Goal: Task Accomplishment & Management: Manage account settings

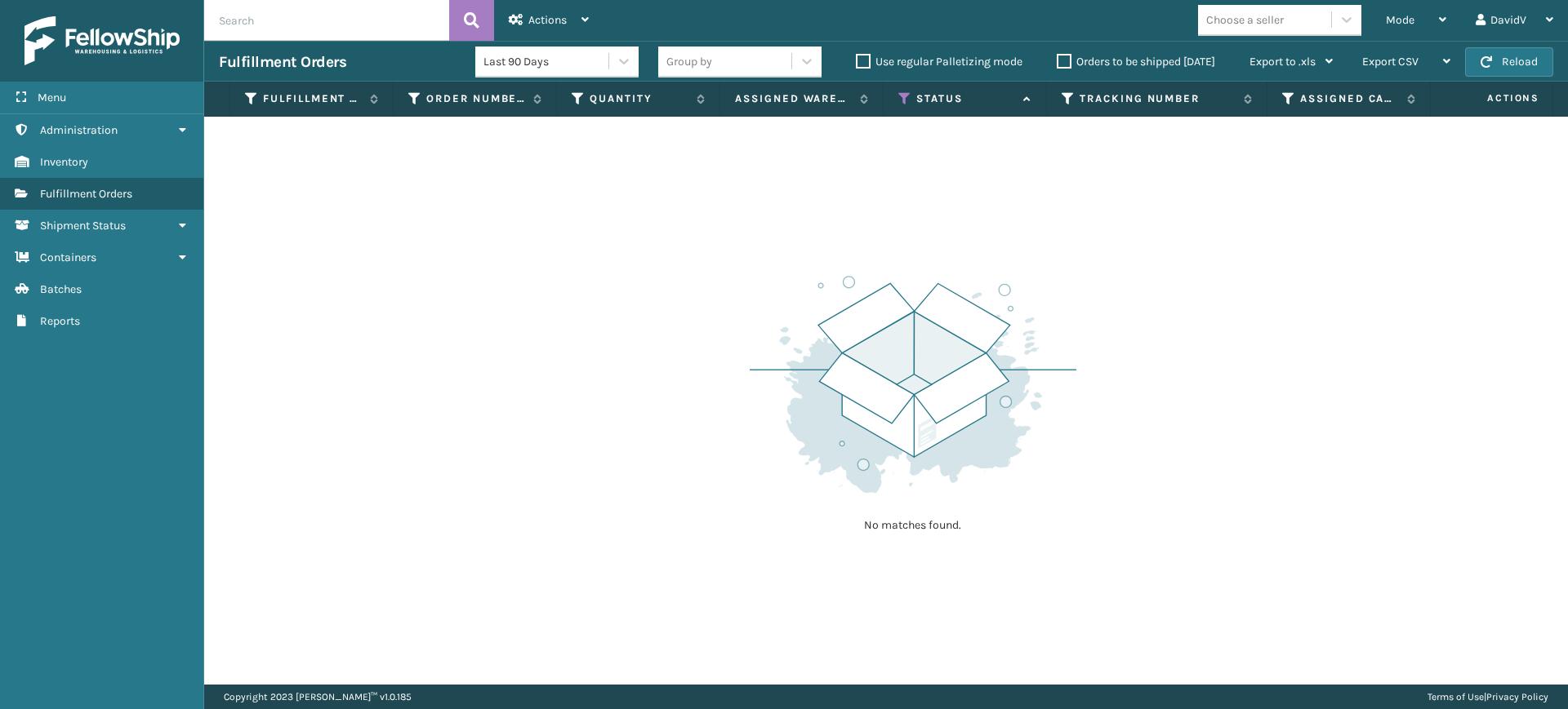
click at [1066, 61] on label "Orders to be shipped [DATE]" at bounding box center [1136, 61] width 159 height 14
click at [1058, 61] on input "Orders to be shipped [DATE]" at bounding box center [1057, 57] width 1 height 10
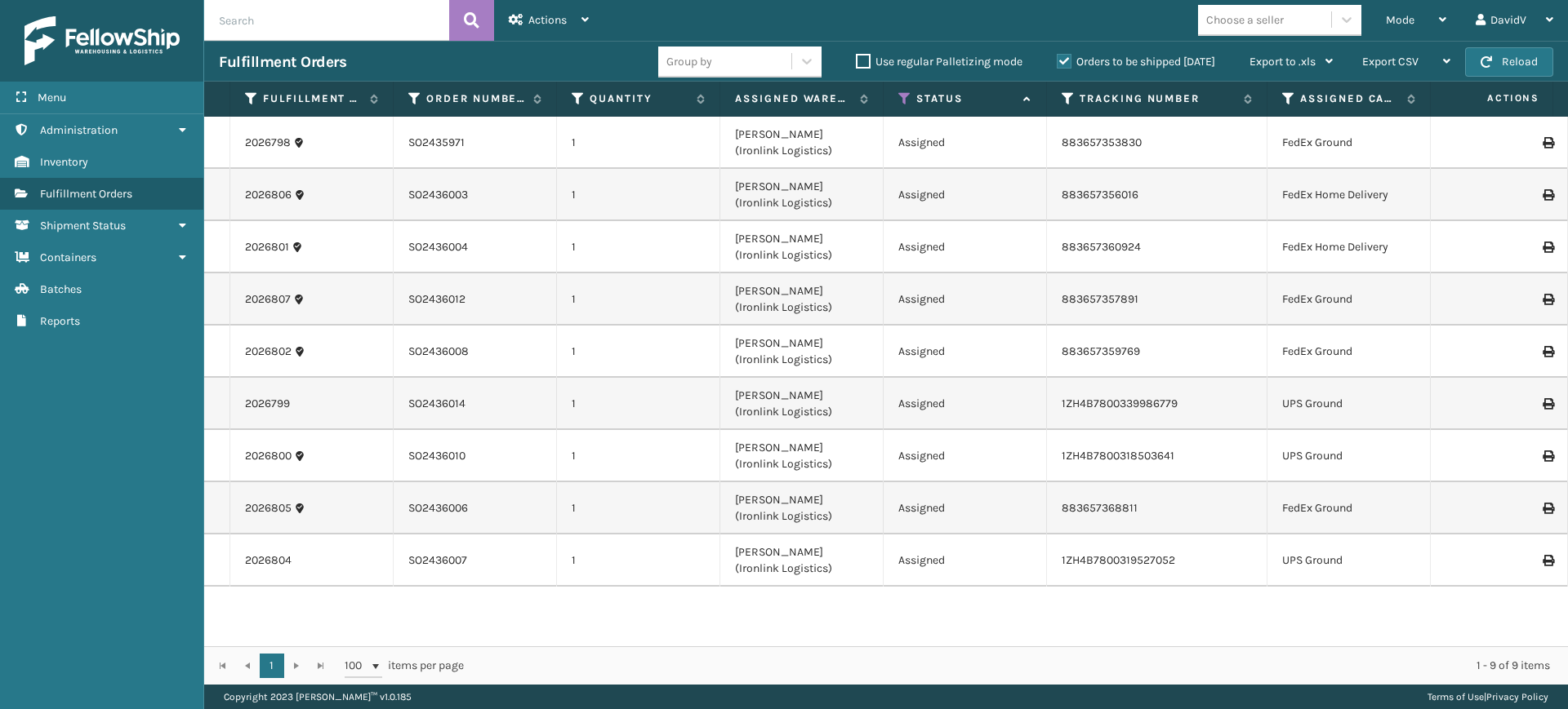
click at [1067, 65] on label "Orders to be shipped [DATE]" at bounding box center [1136, 61] width 159 height 14
click at [1058, 63] on input "Orders to be shipped [DATE]" at bounding box center [1057, 57] width 1 height 10
click at [1067, 65] on label "Orders to be shipped [DATE]" at bounding box center [1136, 61] width 159 height 14
click at [1058, 63] on input "Orders to be shipped [DATE]" at bounding box center [1057, 57] width 1 height 10
click at [1067, 65] on label "Orders to be shipped [DATE]" at bounding box center [1136, 61] width 159 height 14
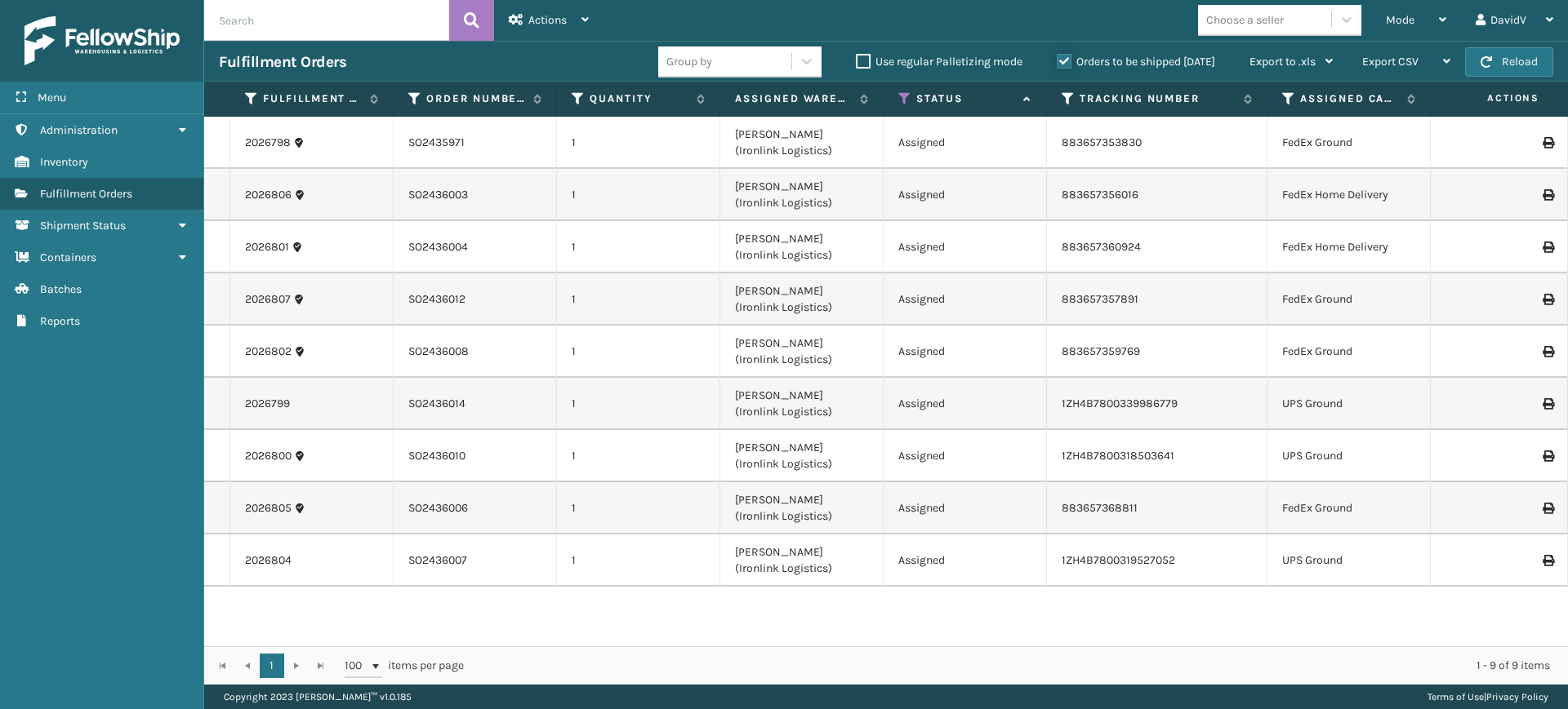
click at [1058, 63] on input "Orders to be shipped [DATE]" at bounding box center [1057, 57] width 1 height 10
click at [1059, 58] on label "Orders to be shipped [DATE]" at bounding box center [1136, 61] width 159 height 14
click at [1058, 58] on input "Orders to be shipped [DATE]" at bounding box center [1057, 57] width 1 height 10
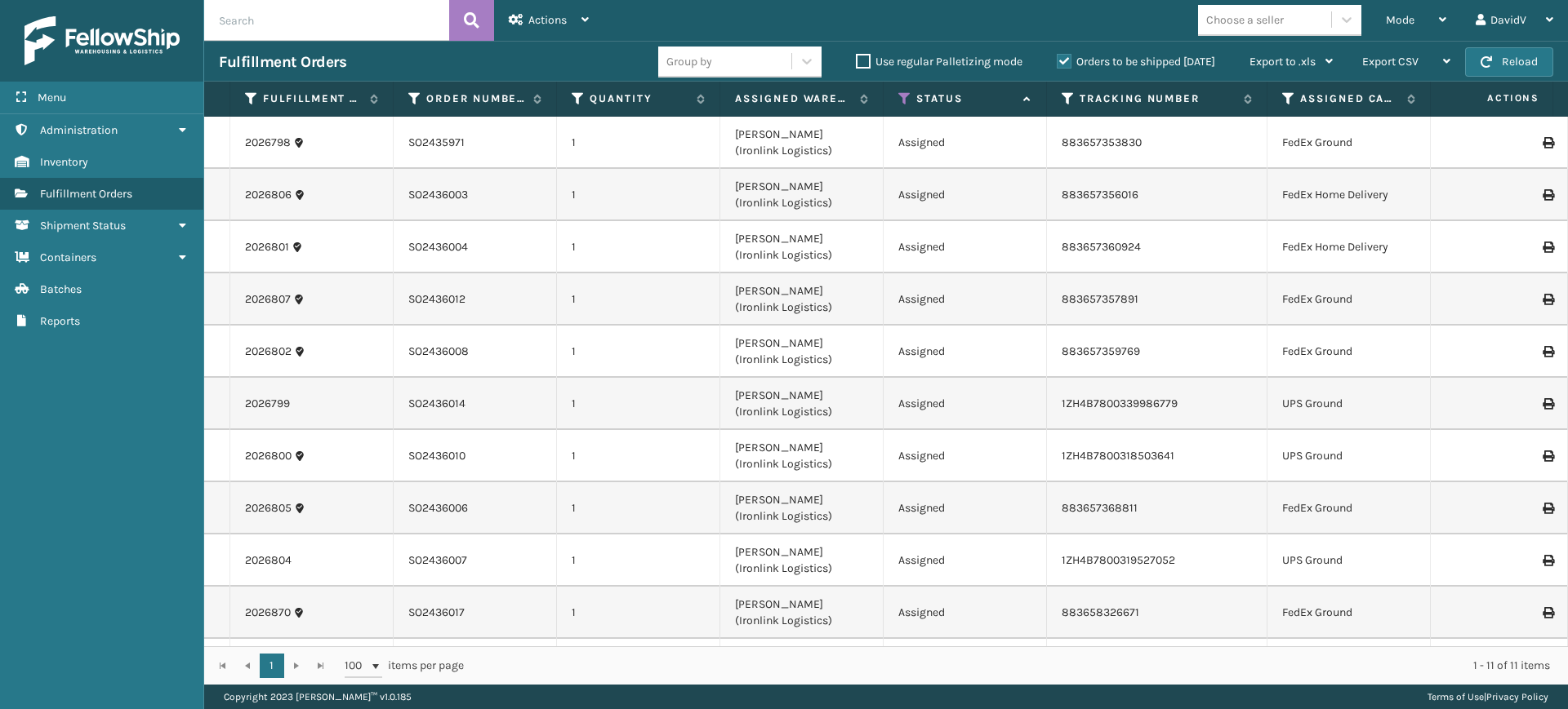
click at [1059, 58] on label "Orders to be shipped [DATE]" at bounding box center [1136, 61] width 159 height 14
click at [1058, 58] on input "Orders to be shipped [DATE]" at bounding box center [1057, 57] width 1 height 10
click at [1059, 58] on label "Orders to be shipped [DATE]" at bounding box center [1136, 61] width 159 height 14
click at [1058, 58] on input "Orders to be shipped [DATE]" at bounding box center [1057, 57] width 1 height 10
click at [1059, 58] on label "Orders to be shipped [DATE]" at bounding box center [1136, 61] width 159 height 14
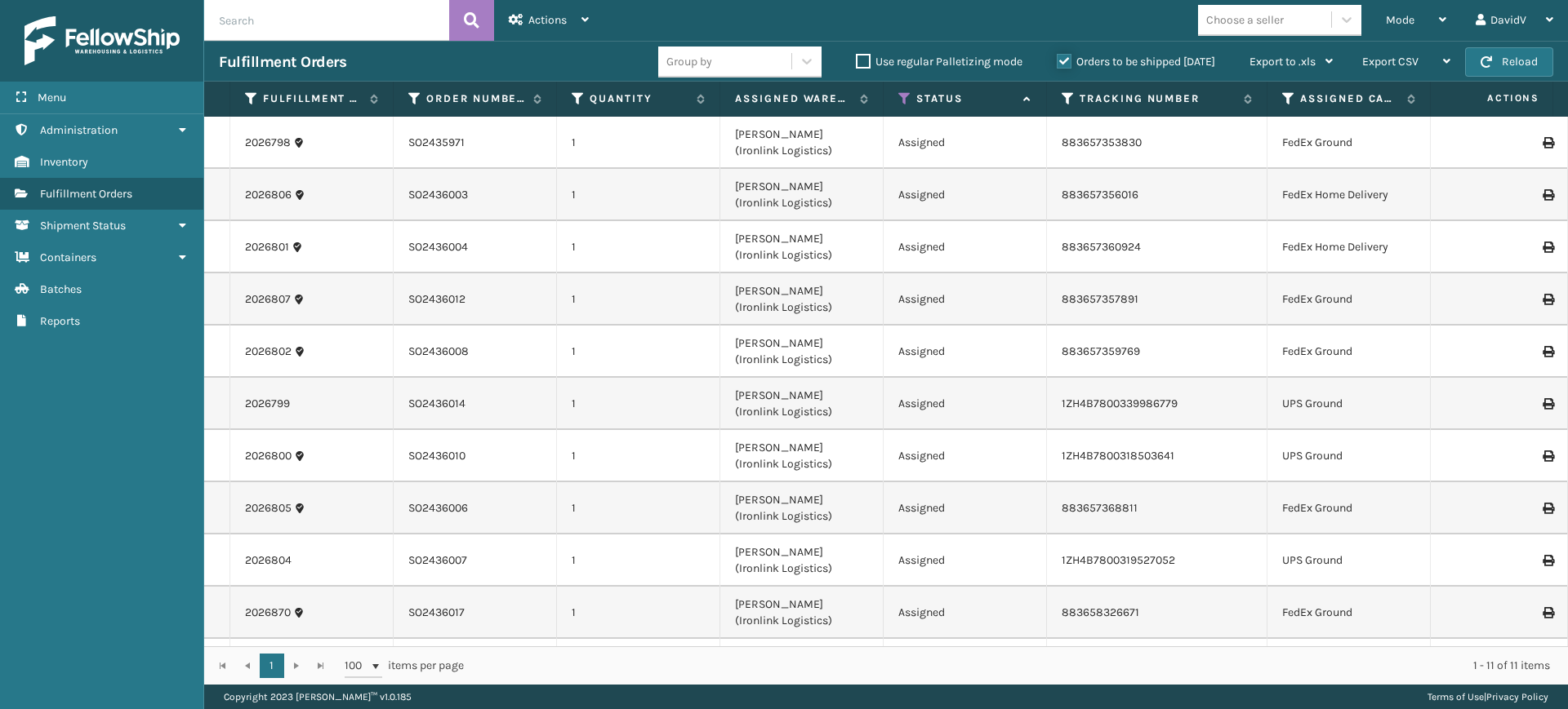
click at [1058, 58] on input "Orders to be shipped [DATE]" at bounding box center [1057, 57] width 1 height 10
click at [1059, 58] on label "Orders to be shipped [DATE]" at bounding box center [1136, 61] width 159 height 14
click at [1058, 58] on input "Orders to be shipped [DATE]" at bounding box center [1057, 57] width 1 height 10
click at [1059, 58] on label "Orders to be shipped [DATE]" at bounding box center [1136, 61] width 159 height 14
click at [1058, 58] on input "Orders to be shipped [DATE]" at bounding box center [1057, 57] width 1 height 10
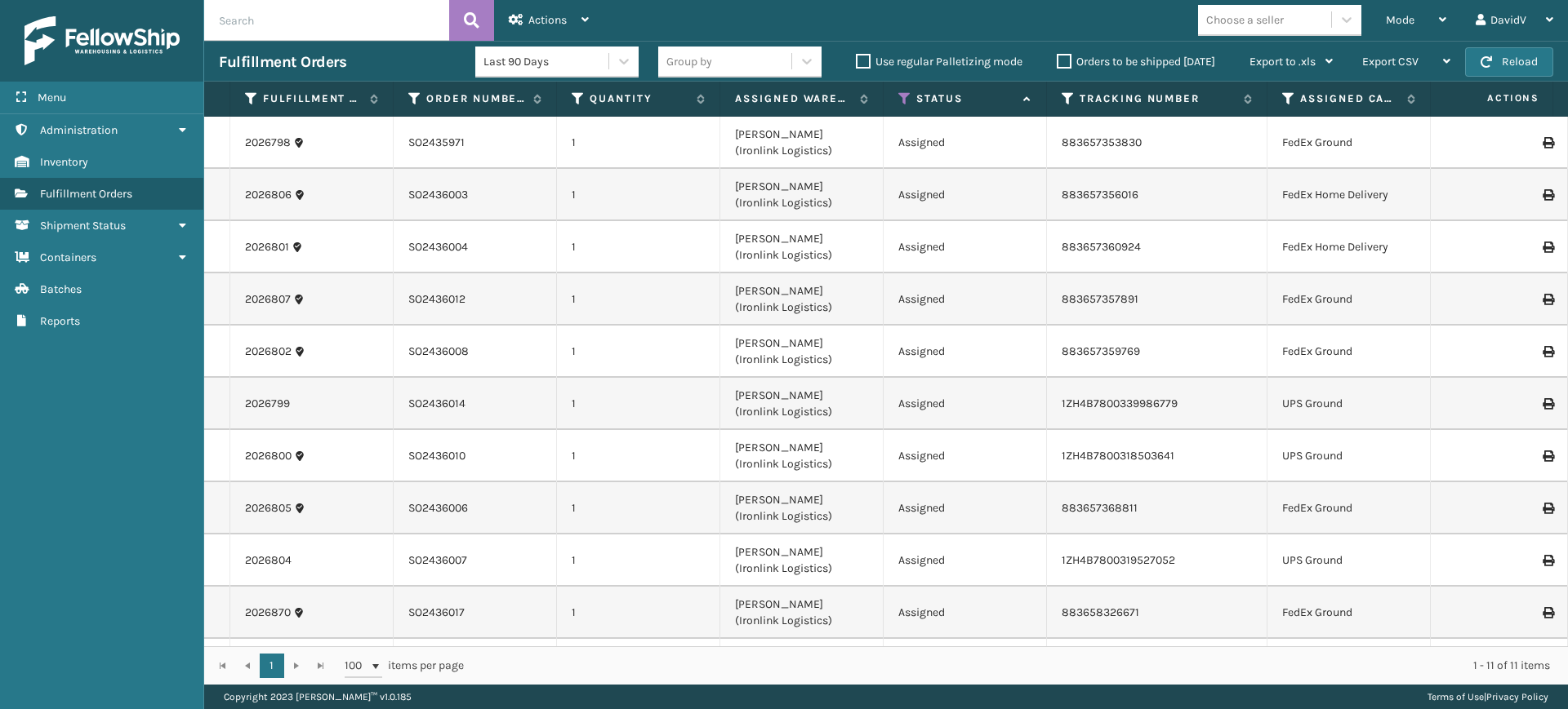
click at [1068, 61] on label "Orders to be shipped [DATE]" at bounding box center [1136, 61] width 159 height 14
click at [1058, 61] on input "Orders to be shipped [DATE]" at bounding box center [1057, 57] width 1 height 10
click at [1068, 61] on label "Orders to be shipped [DATE]" at bounding box center [1136, 61] width 159 height 14
click at [1058, 61] on input "Orders to be shipped [DATE]" at bounding box center [1057, 57] width 1 height 10
click at [1066, 63] on label "Orders to be shipped [DATE]" at bounding box center [1136, 61] width 159 height 14
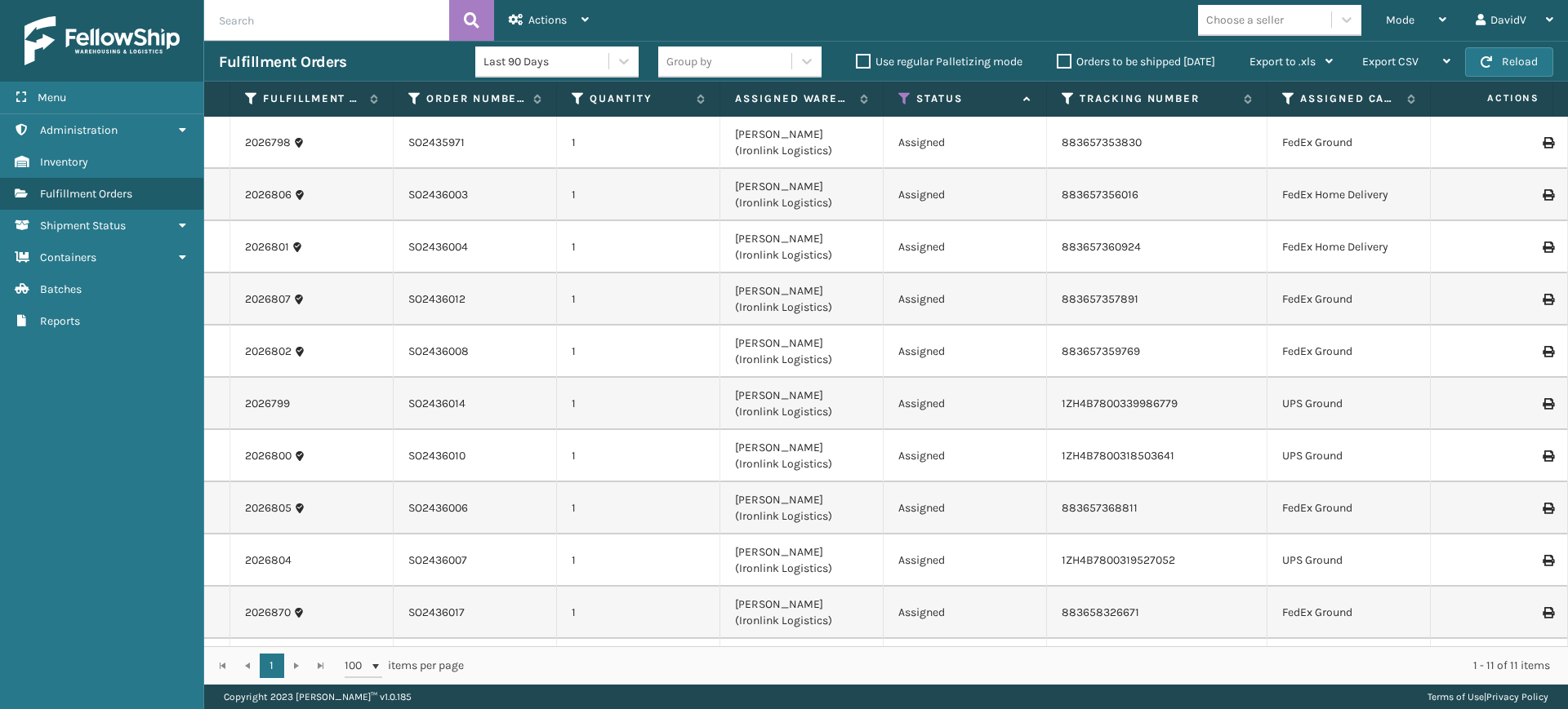
click at [1058, 63] on input "Orders to be shipped [DATE]" at bounding box center [1057, 57] width 1 height 10
click at [1066, 58] on label "Orders to be shipped [DATE]" at bounding box center [1136, 61] width 159 height 14
click at [1058, 58] on input "Orders to be shipped [DATE]" at bounding box center [1057, 57] width 1 height 10
click at [1063, 62] on label "Orders to be shipped [DATE]" at bounding box center [1136, 61] width 159 height 14
click at [1058, 62] on input "Orders to be shipped [DATE]" at bounding box center [1057, 57] width 1 height 10
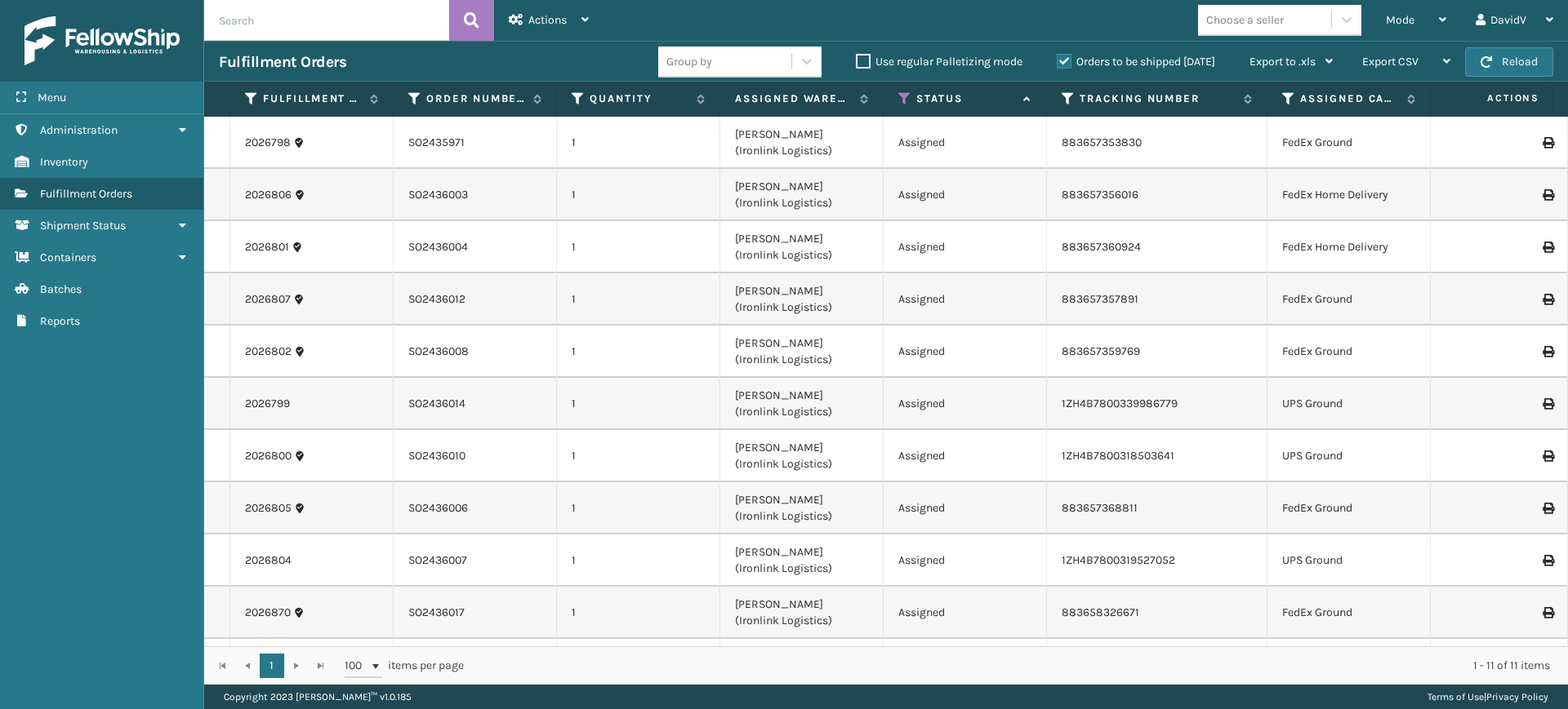
click at [1063, 62] on label "Orders to be shipped [DATE]" at bounding box center [1136, 61] width 159 height 14
click at [1058, 62] on input "Orders to be shipped [DATE]" at bounding box center [1057, 57] width 1 height 10
click at [1063, 62] on label "Orders to be shipped [DATE]" at bounding box center [1136, 61] width 159 height 14
click at [1058, 62] on input "Orders to be shipped [DATE]" at bounding box center [1057, 57] width 1 height 10
click at [1063, 61] on label "Orders to be shipped [DATE]" at bounding box center [1136, 61] width 159 height 14
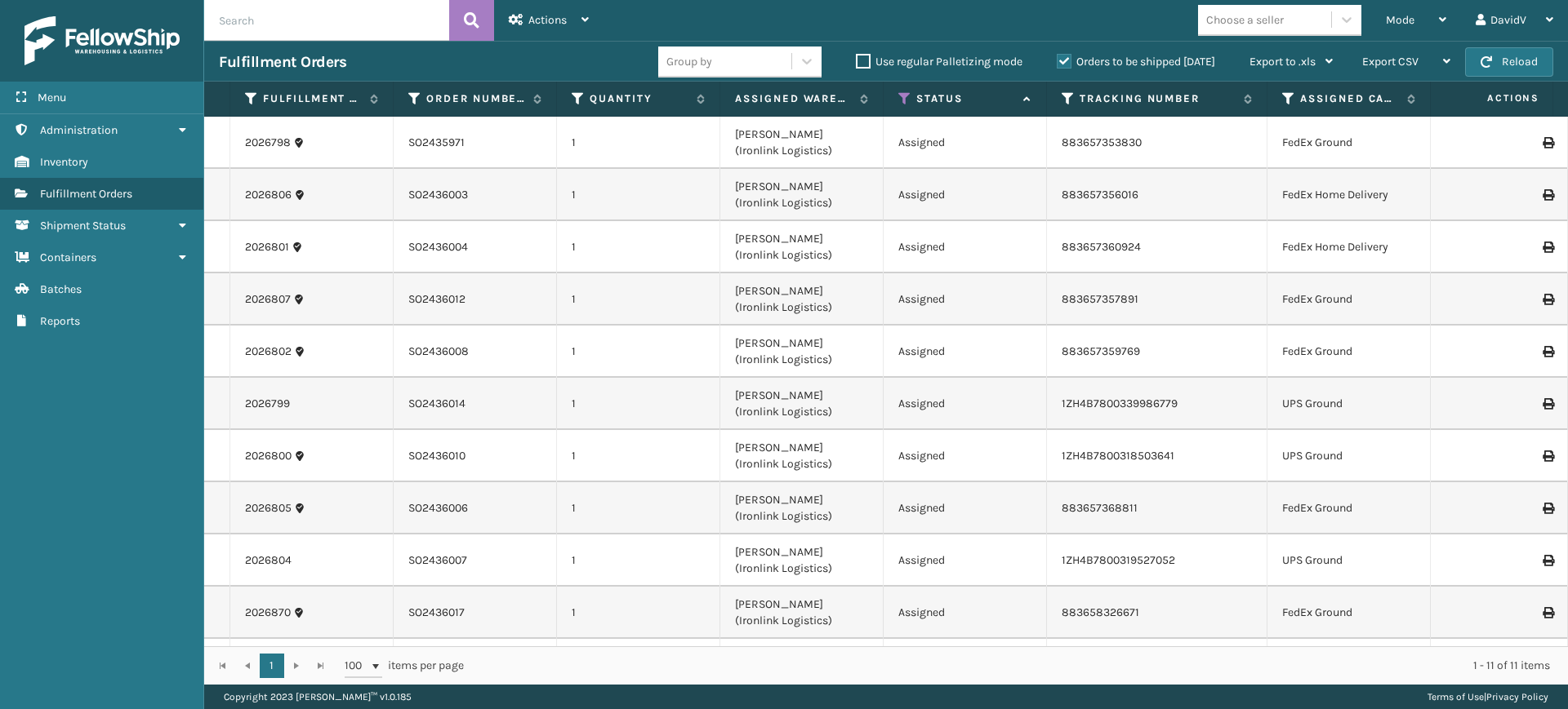
click at [1058, 61] on input "Orders to be shipped [DATE]" at bounding box center [1057, 57] width 1 height 10
click at [1063, 60] on label "Orders to be shipped [DATE]" at bounding box center [1136, 61] width 159 height 14
click at [1058, 60] on input "Orders to be shipped [DATE]" at bounding box center [1057, 57] width 1 height 10
click at [1063, 60] on label "Orders to be shipped [DATE]" at bounding box center [1136, 61] width 159 height 14
click at [1058, 60] on input "Orders to be shipped [DATE]" at bounding box center [1057, 57] width 1 height 10
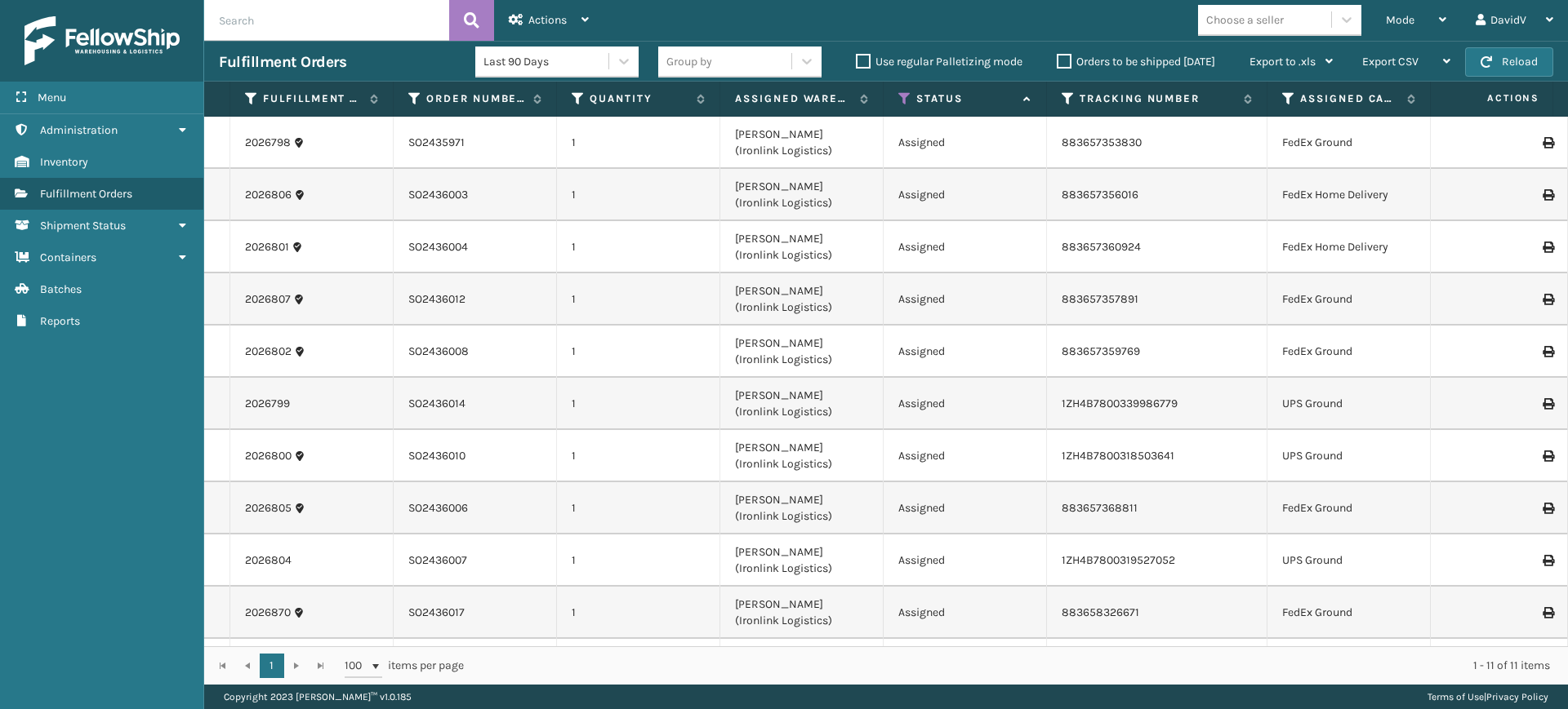
click at [1063, 60] on label "Orders to be shipped [DATE]" at bounding box center [1136, 61] width 159 height 14
click at [1058, 60] on input "Orders to be shipped [DATE]" at bounding box center [1057, 57] width 1 height 10
click at [1066, 55] on label "Orders to be shipped [DATE]" at bounding box center [1136, 61] width 159 height 14
click at [1058, 53] on input "Orders to be shipped [DATE]" at bounding box center [1057, 57] width 1 height 10
click at [1064, 64] on label "Orders to be shipped [DATE]" at bounding box center [1136, 61] width 159 height 14
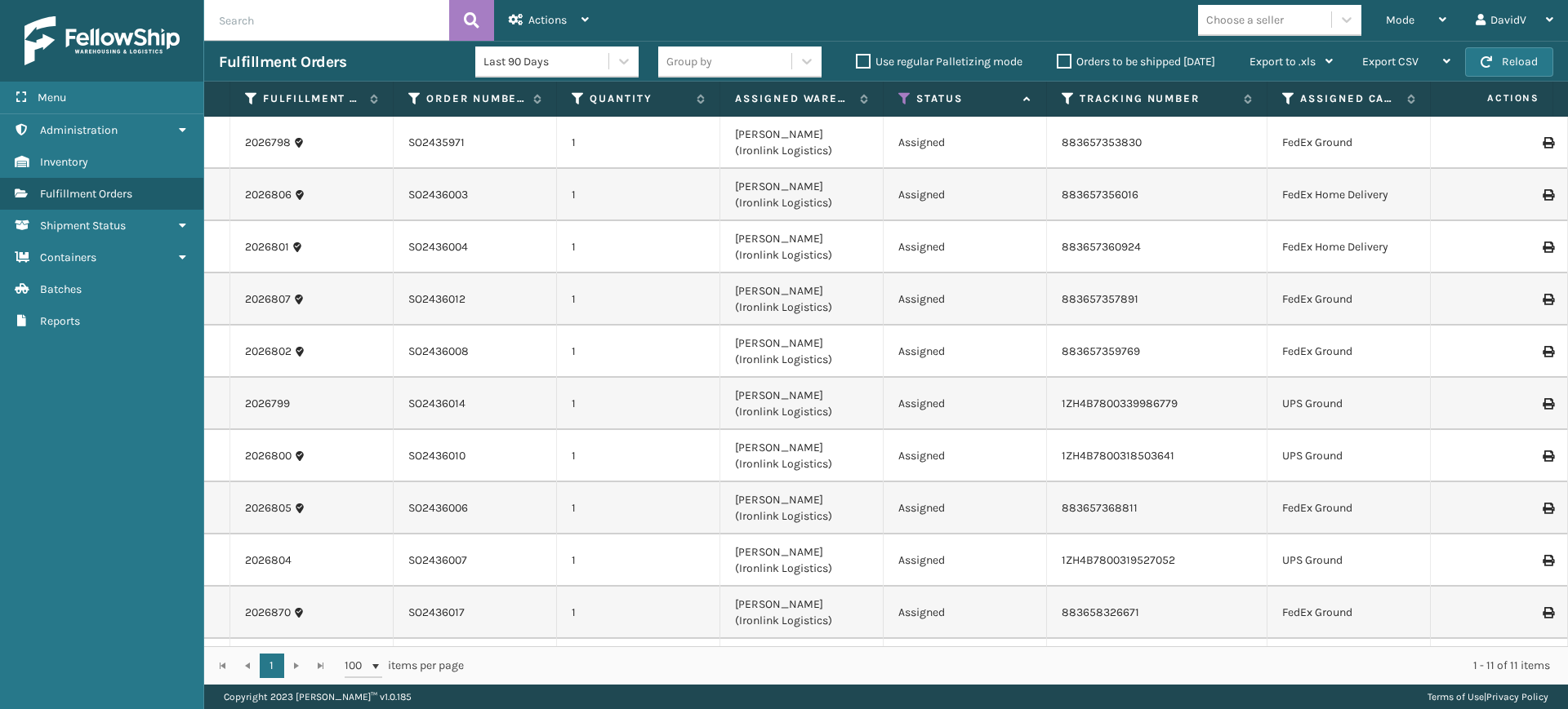
click at [1058, 63] on input "Orders to be shipped [DATE]" at bounding box center [1057, 57] width 1 height 10
click at [1064, 64] on label "Orders to be shipped [DATE]" at bounding box center [1136, 61] width 159 height 14
click at [1058, 63] on input "Orders to be shipped [DATE]" at bounding box center [1057, 57] width 1 height 10
click at [1064, 64] on label "Orders to be shipped [DATE]" at bounding box center [1136, 61] width 159 height 14
click at [1058, 63] on input "Orders to be shipped [DATE]" at bounding box center [1057, 57] width 1 height 10
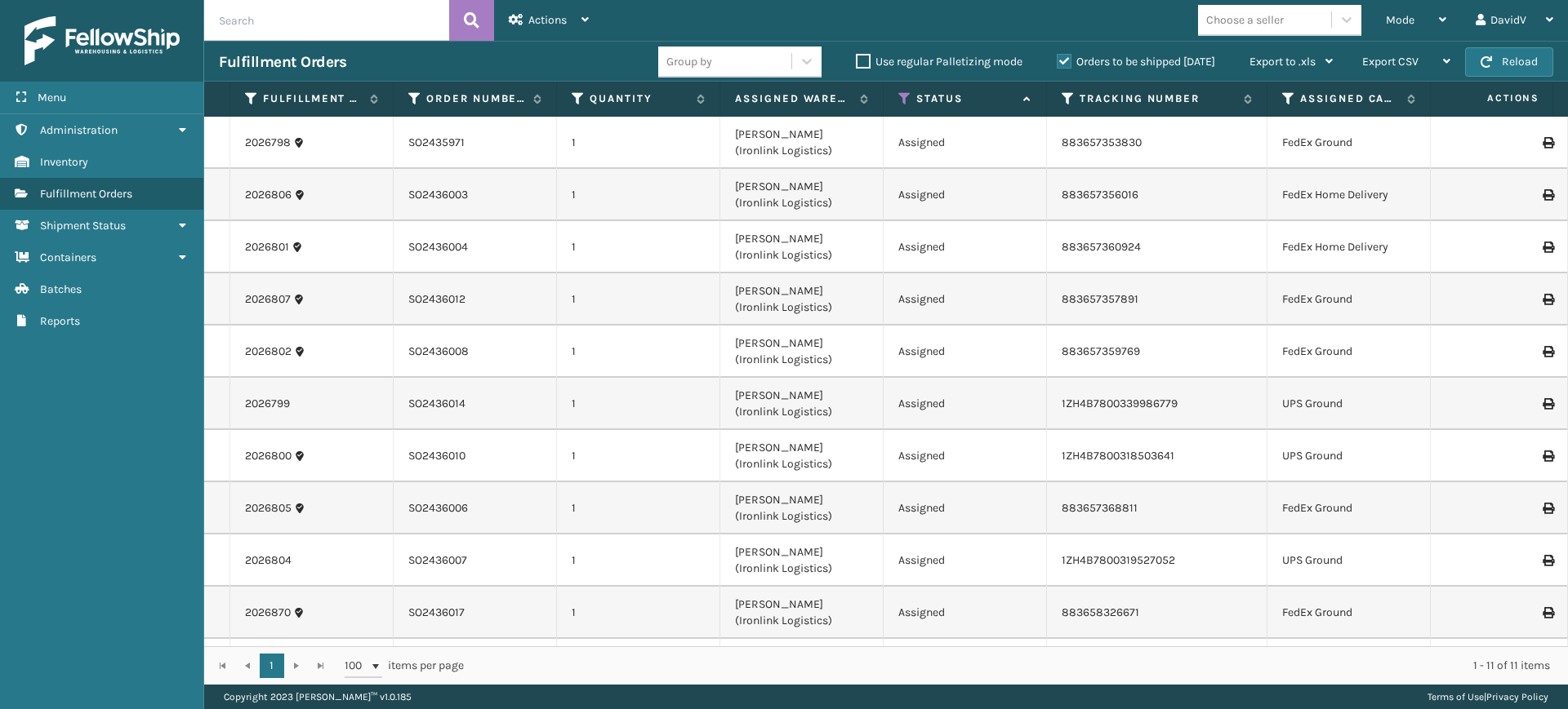
click at [1067, 65] on label "Orders to be shipped [DATE]" at bounding box center [1136, 61] width 159 height 14
click at [1058, 63] on input "Orders to be shipped [DATE]" at bounding box center [1057, 57] width 1 height 10
click at [1067, 65] on label "Orders to be shipped [DATE]" at bounding box center [1136, 61] width 159 height 14
click at [1058, 63] on input "Orders to be shipped [DATE]" at bounding box center [1057, 57] width 1 height 10
click at [1067, 65] on label "Orders to be shipped [DATE]" at bounding box center [1136, 61] width 159 height 14
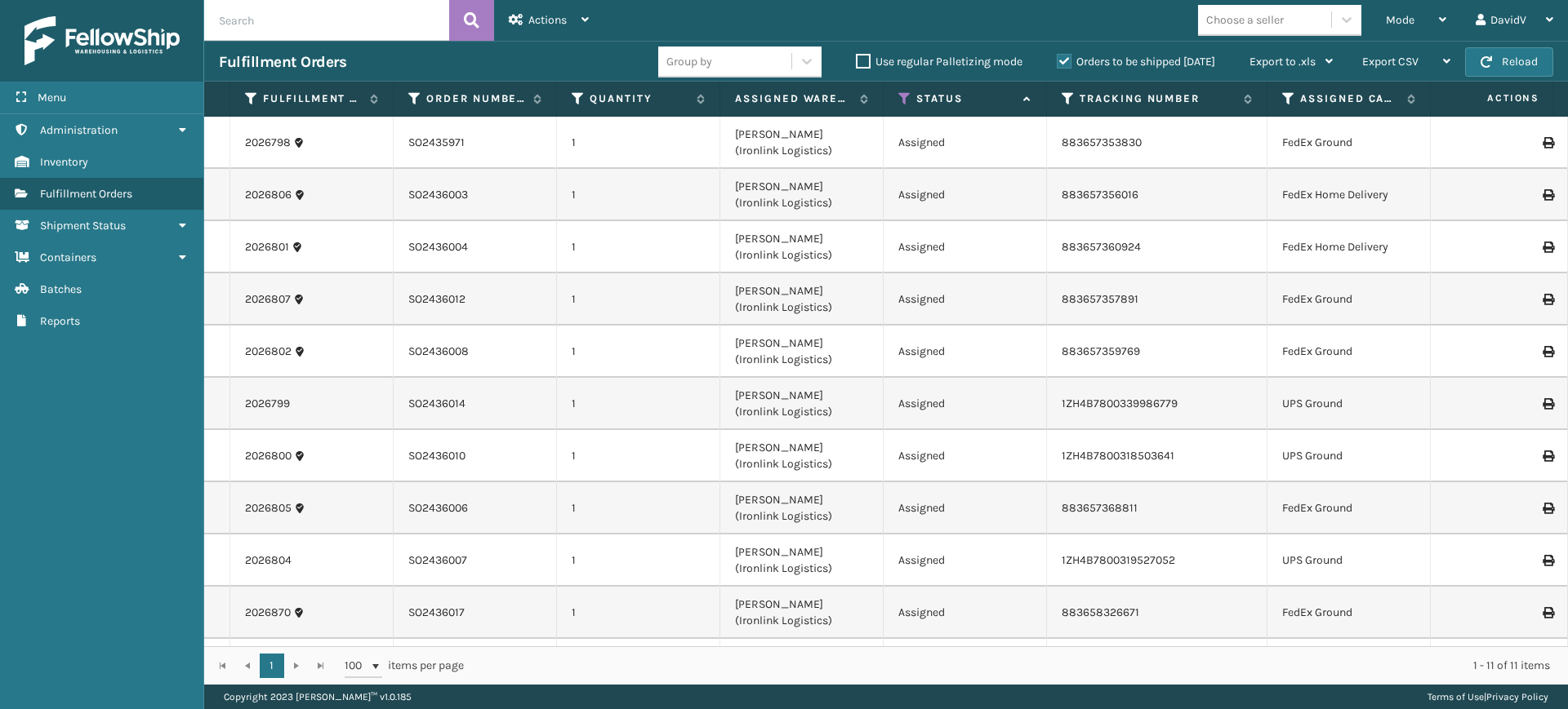
click at [1058, 63] on input "Orders to be shipped [DATE]" at bounding box center [1057, 57] width 1 height 10
